Goal: Information Seeking & Learning: Find specific fact

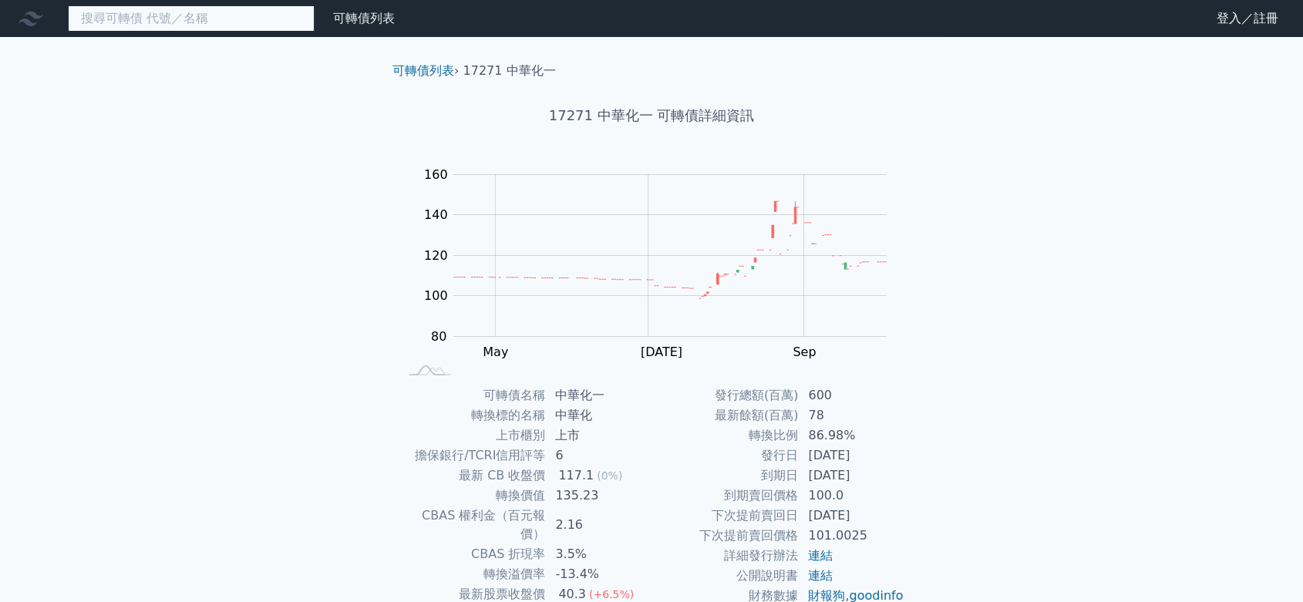
click at [170, 26] on input at bounding box center [191, 18] width 247 height 26
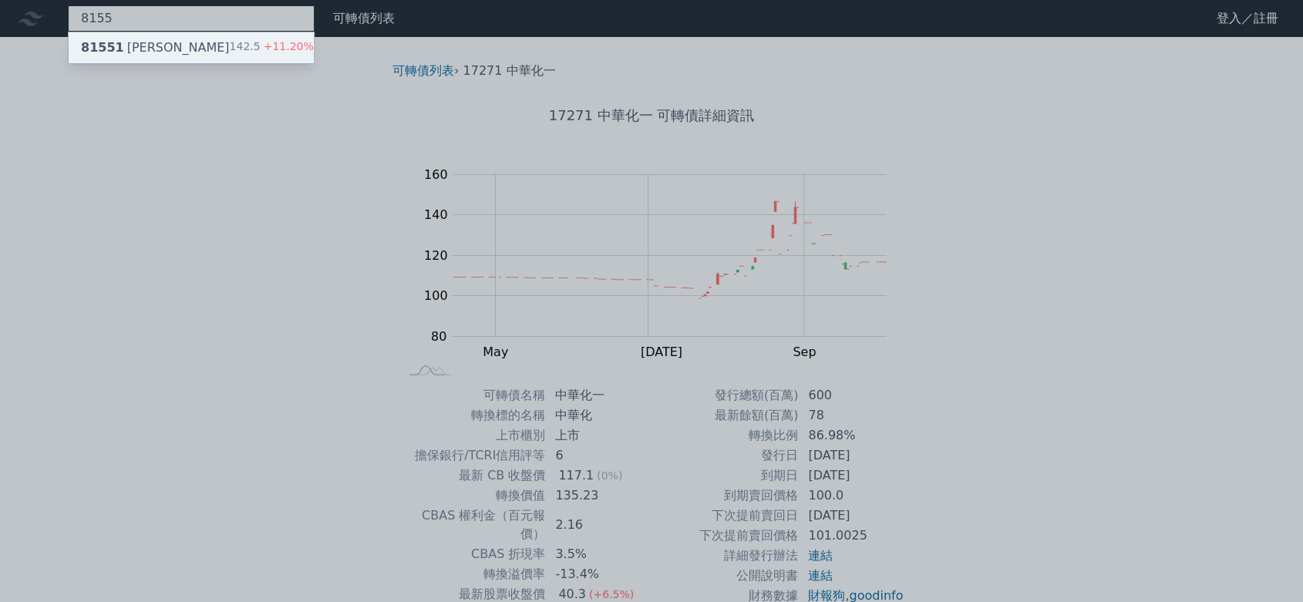
type input "8155"
click at [167, 40] on div "81551 [PERSON_NAME] 142.5 +11.20%" at bounding box center [191, 47] width 245 height 31
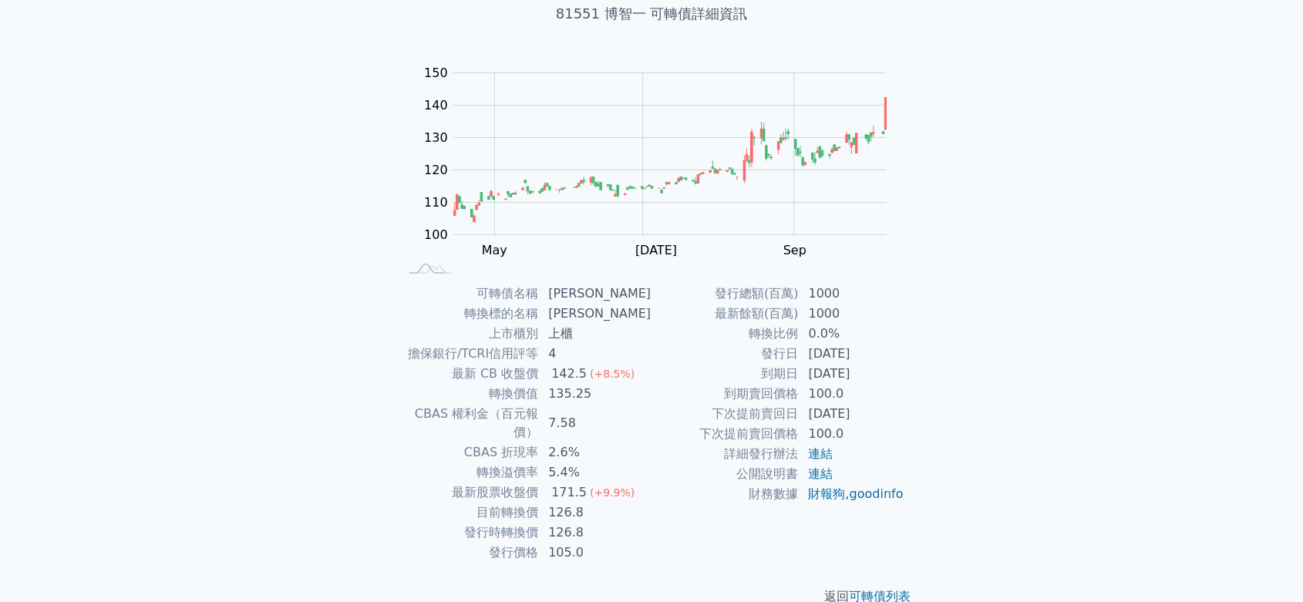
scroll to position [111, 0]
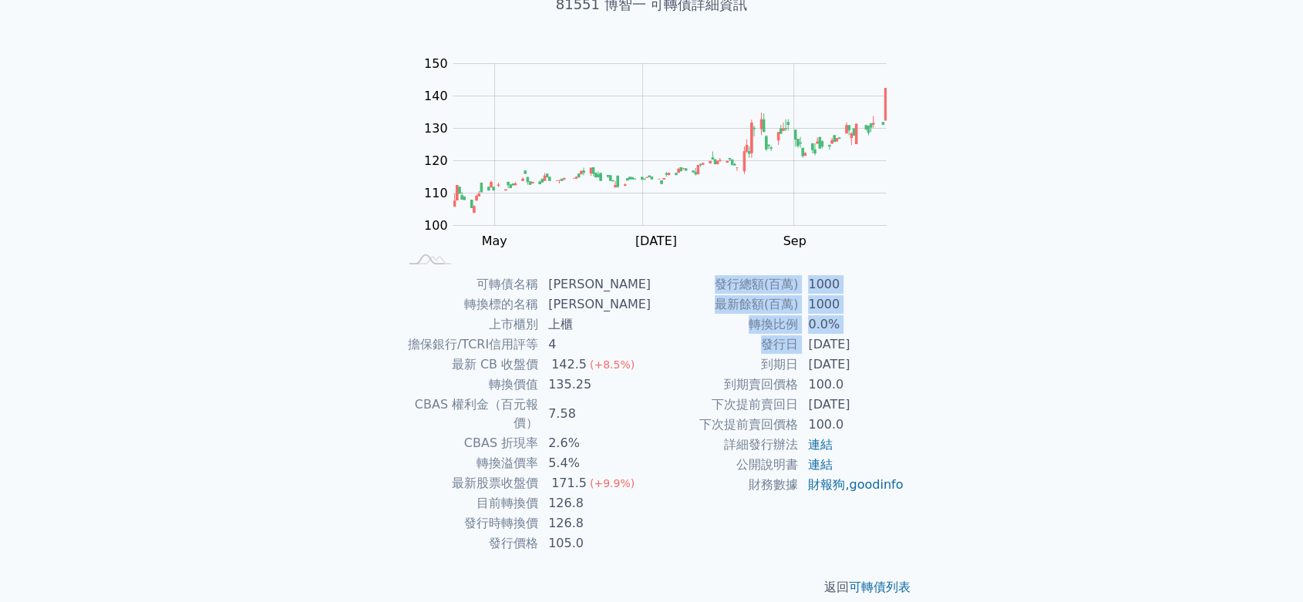
drag, startPoint x: 805, startPoint y: 352, endPoint x: 994, endPoint y: 422, distance: 201.9
click at [994, 422] on div "可轉債列表 財務數據 可轉債列表 財務數據 登入／註冊 登入／註冊 可轉債列表 › 81551 博智一 81551 博智一 可轉債詳細資訊 Zoom Out …" at bounding box center [651, 255] width 1303 height 732
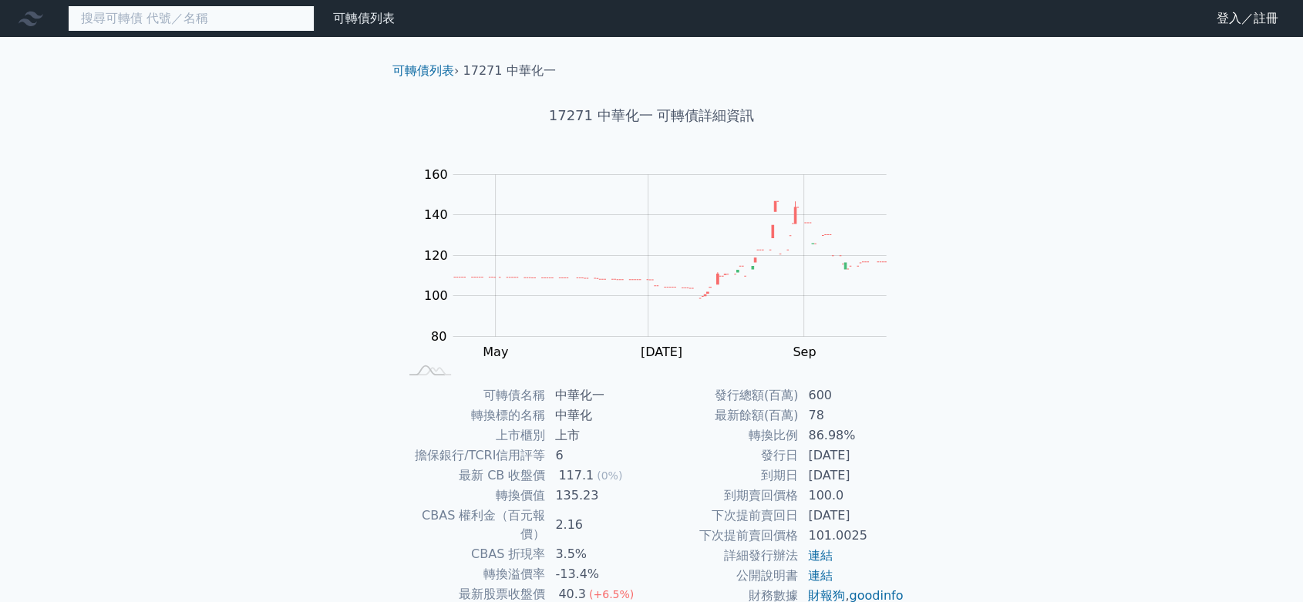
click at [215, 25] on input at bounding box center [191, 18] width 247 height 26
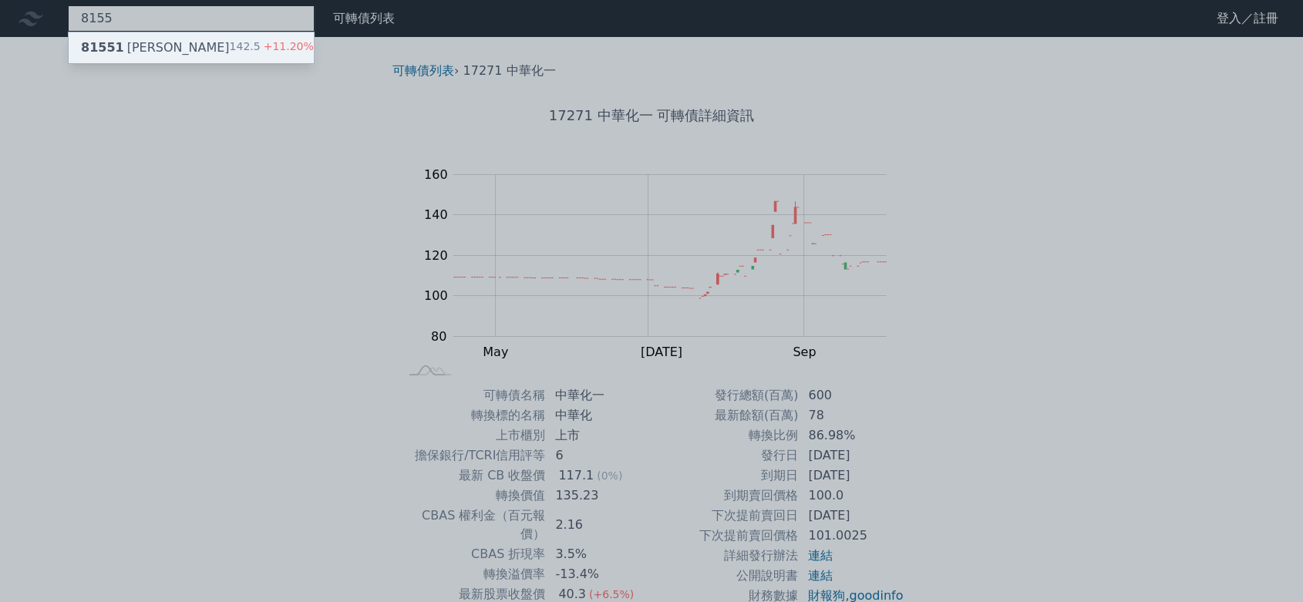
type input "8155"
click at [152, 45] on div "81551 [PERSON_NAME]" at bounding box center [155, 48] width 149 height 18
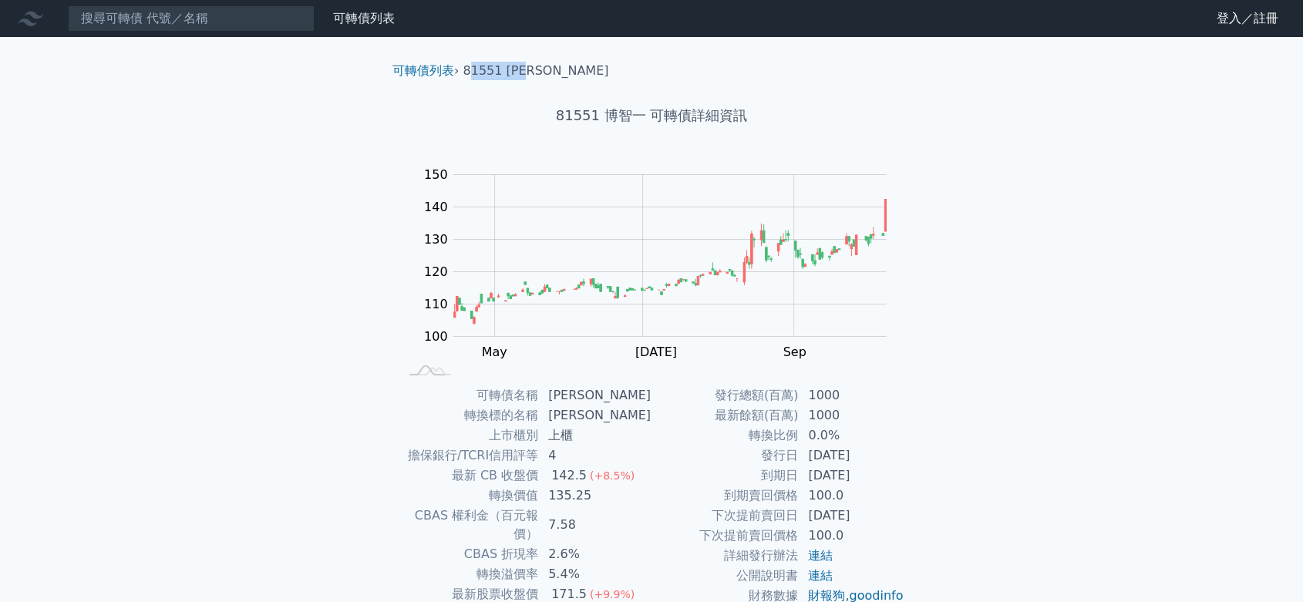
drag, startPoint x: 473, startPoint y: 69, endPoint x: 536, endPoint y: 69, distance: 63.2
click at [536, 69] on li "81551 [PERSON_NAME]" at bounding box center [536, 71] width 146 height 18
click at [1138, 375] on div "可轉債列表 財務數據 可轉債列表 財務數據 登入／註冊 登入／註冊 可轉債列表 › 81551 博智一 81551 博智一 可轉債詳細資訊 Zoom Out …" at bounding box center [651, 366] width 1303 height 732
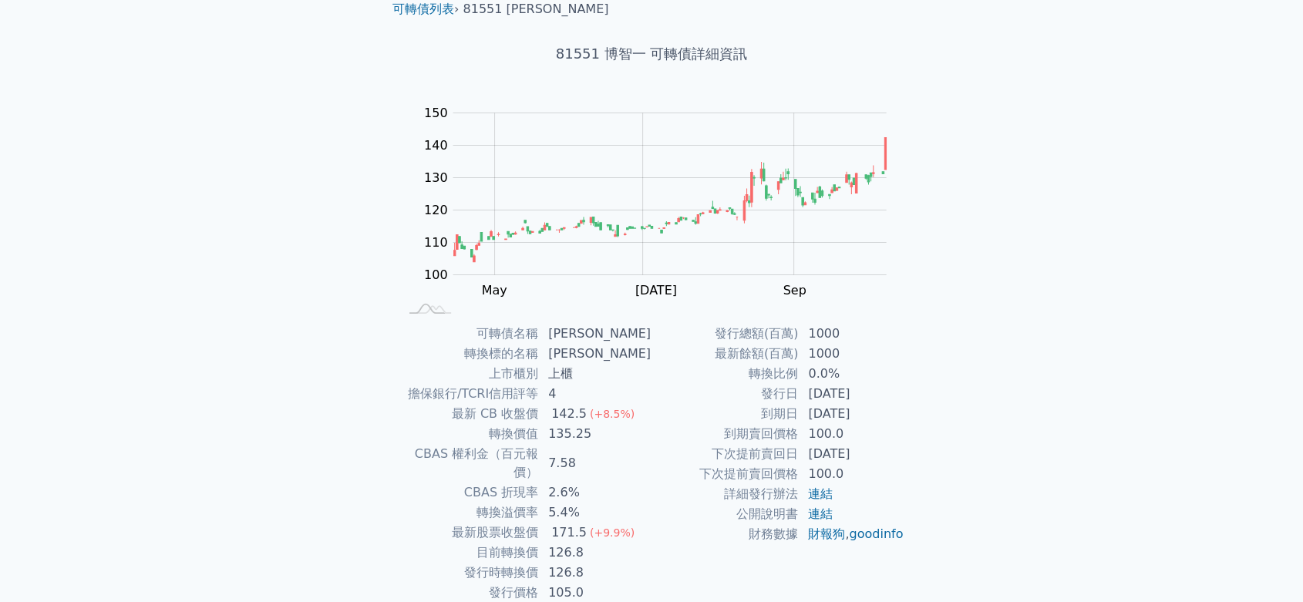
scroll to position [111, 0]
